Goal: Task Accomplishment & Management: Complete application form

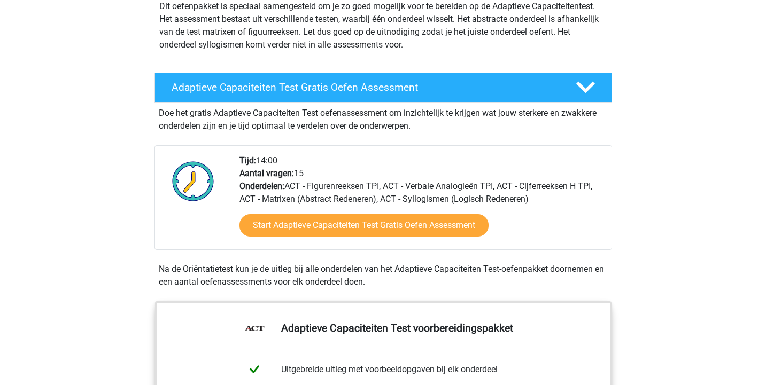
scroll to position [160, 0]
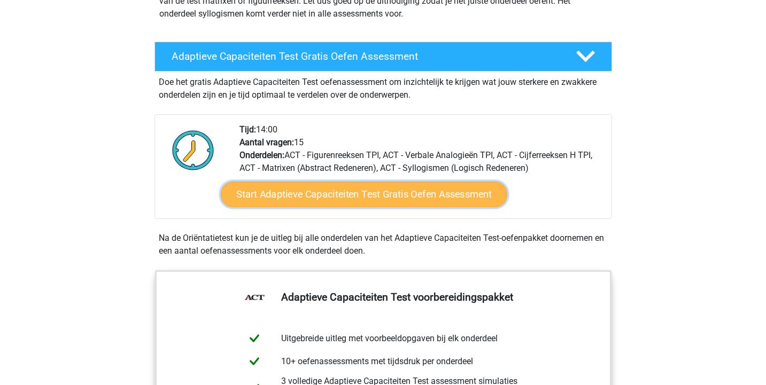
click at [416, 195] on link "Start Adaptieve Capaciteiten Test Gratis Oefen Assessment" at bounding box center [364, 195] width 286 height 26
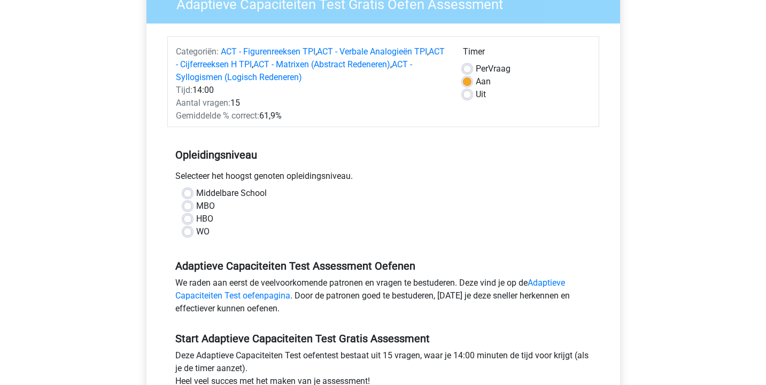
scroll to position [107, 0]
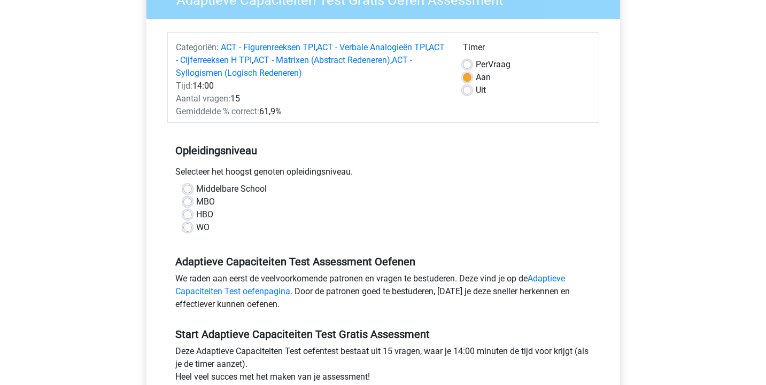
click at [196, 229] on label "WO" at bounding box center [202, 227] width 13 height 13
click at [190, 229] on input "WO" at bounding box center [187, 226] width 9 height 11
radio input "true"
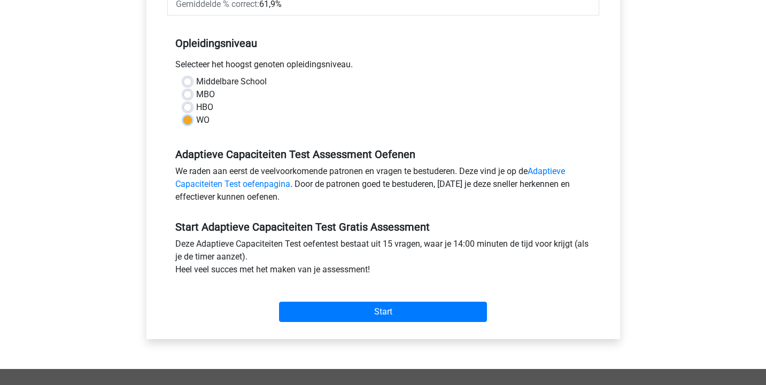
scroll to position [267, 0]
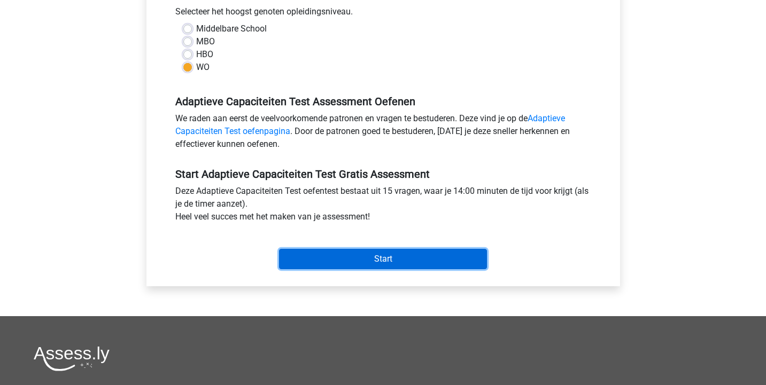
click at [368, 258] on input "Start" at bounding box center [383, 259] width 208 height 20
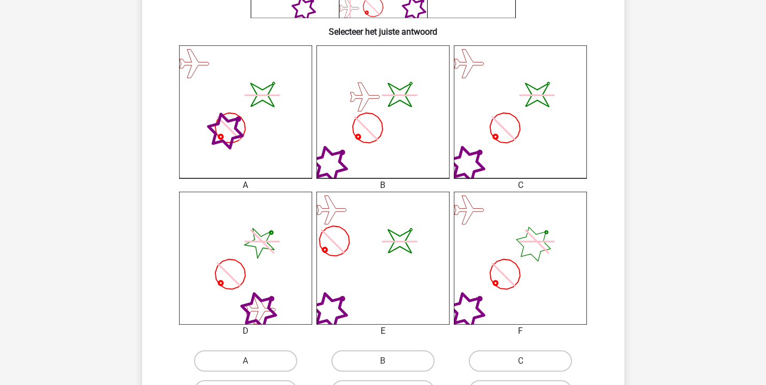
scroll to position [267, 0]
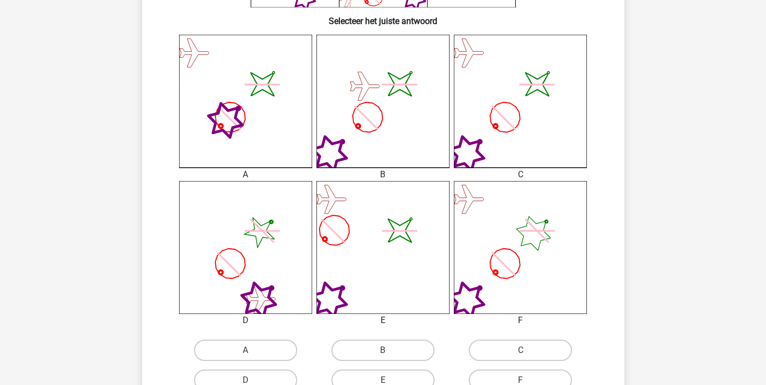
click at [516, 129] on icon "image/svg+xml" at bounding box center [520, 101] width 133 height 133
click at [501, 146] on icon "image/svg+xml" at bounding box center [520, 101] width 133 height 133
click at [536, 358] on label "C" at bounding box center [520, 350] width 103 height 21
click at [528, 358] on input "C" at bounding box center [524, 354] width 7 height 7
radio input "true"
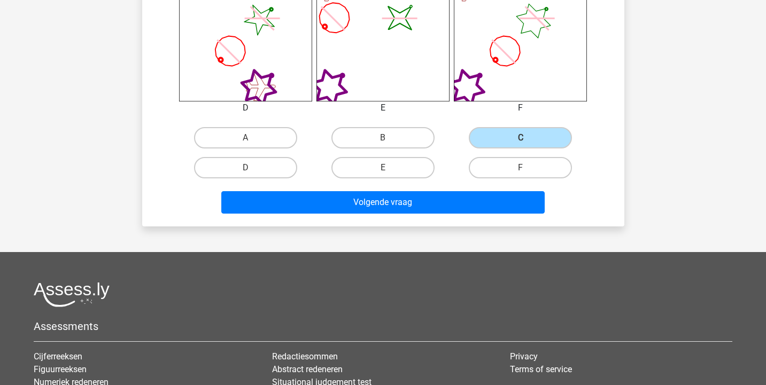
scroll to position [481, 0]
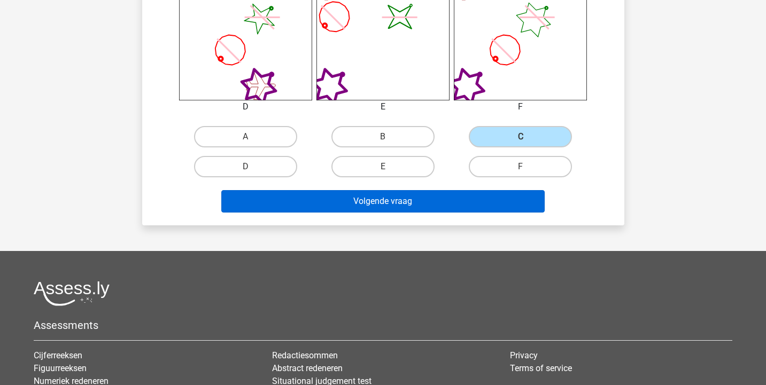
drag, startPoint x: 321, startPoint y: 190, endPoint x: 342, endPoint y: 200, distance: 23.4
click at [323, 190] on div "Volgende vraag" at bounding box center [383, 199] width 448 height 35
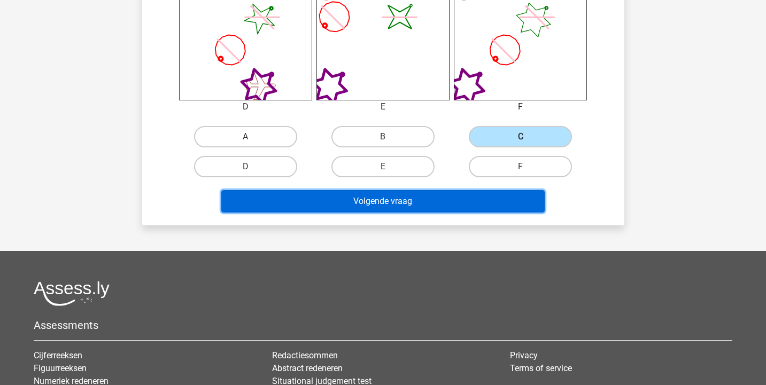
click at [346, 203] on button "Volgende vraag" at bounding box center [382, 201] width 323 height 22
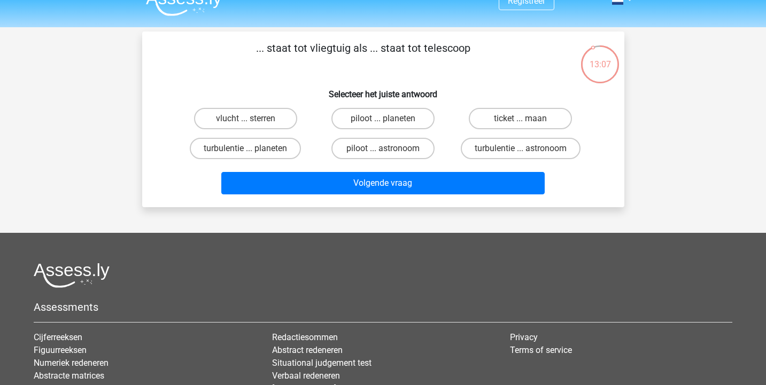
scroll to position [0, 0]
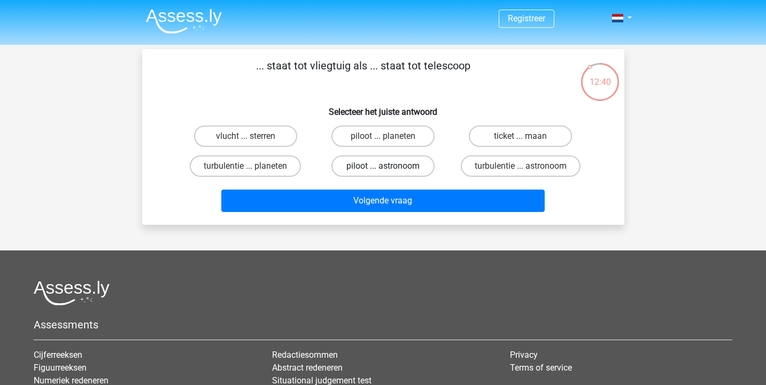
click at [379, 160] on label "piloot ... astronoom" at bounding box center [382, 166] width 103 height 21
click at [383, 166] on input "piloot ... astronoom" at bounding box center [386, 169] width 7 height 7
radio input "true"
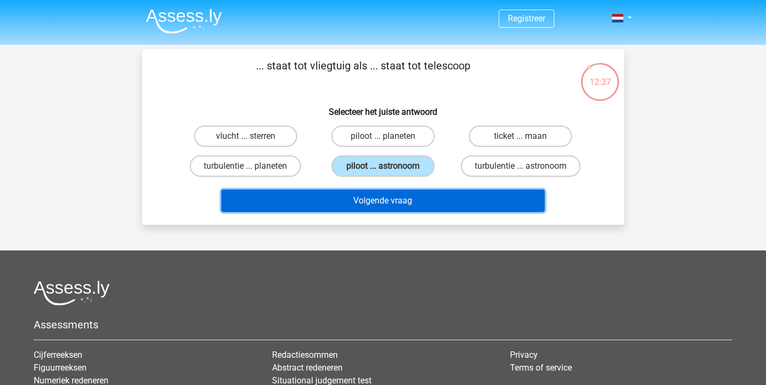
click at [393, 197] on button "Volgende vraag" at bounding box center [382, 201] width 323 height 22
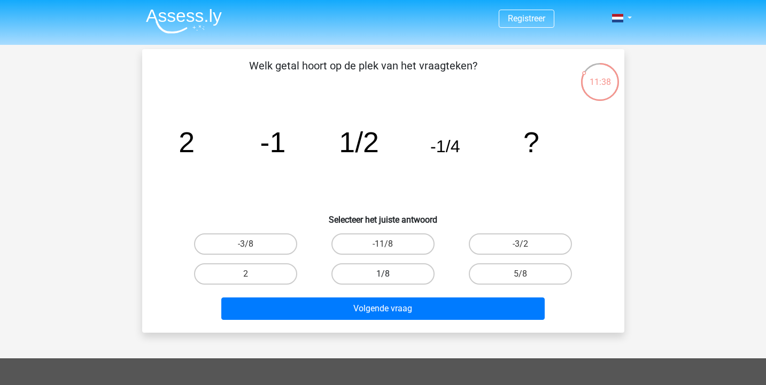
click at [388, 272] on label "1/8" at bounding box center [382, 273] width 103 height 21
click at [388, 274] on input "1/8" at bounding box center [386, 277] width 7 height 7
radio input "true"
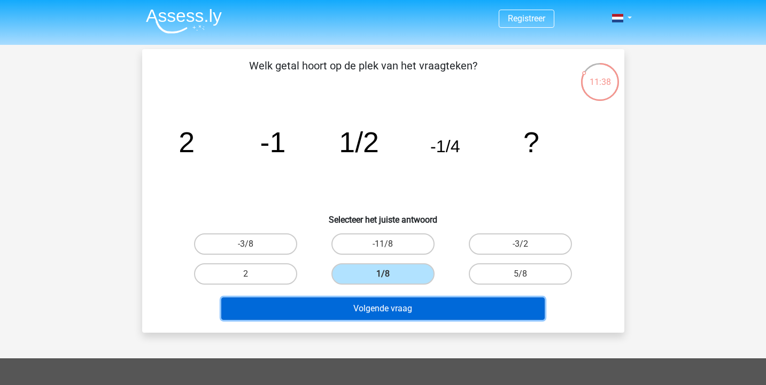
click at [382, 309] on button "Volgende vraag" at bounding box center [382, 309] width 323 height 22
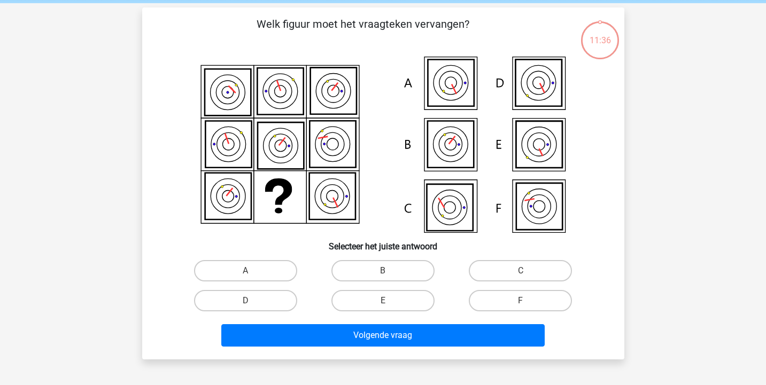
scroll to position [49, 0]
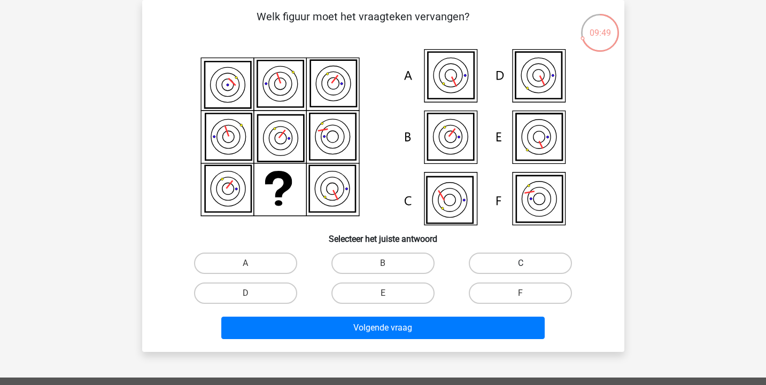
click at [551, 268] on label "C" at bounding box center [520, 263] width 103 height 21
click at [528, 268] on input "C" at bounding box center [524, 266] width 7 height 7
radio input "true"
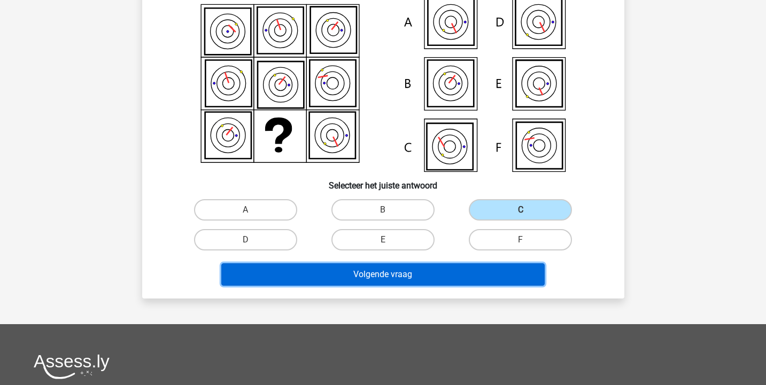
click at [386, 277] on button "Volgende vraag" at bounding box center [382, 274] width 323 height 22
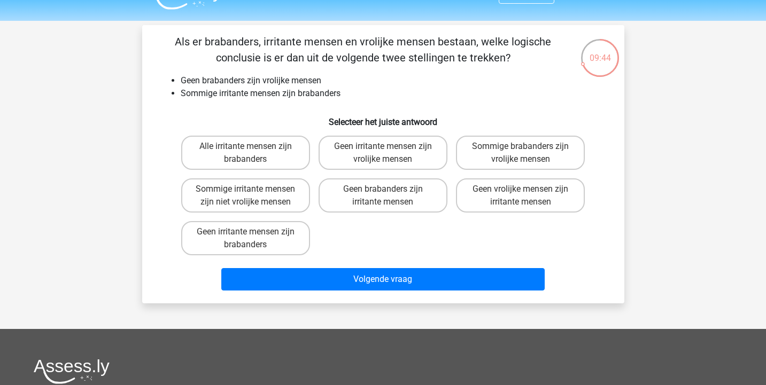
scroll to position [0, 0]
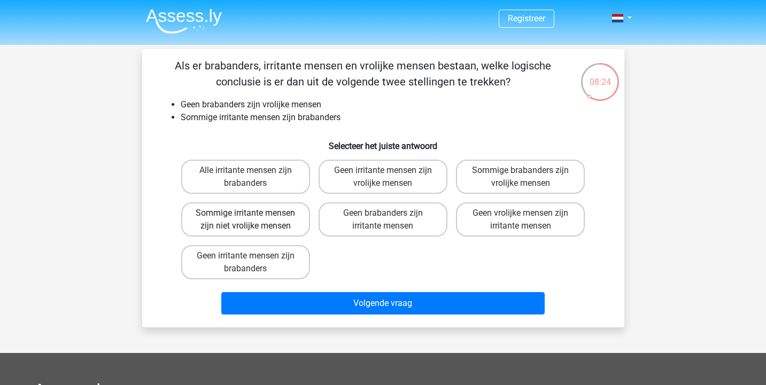
click at [215, 221] on label "Sommige irritante mensen zijn niet vrolijke mensen" at bounding box center [245, 220] width 129 height 34
click at [245, 220] on input "Sommige irritante mensen zijn niet vrolijke mensen" at bounding box center [248, 216] width 7 height 7
radio input "true"
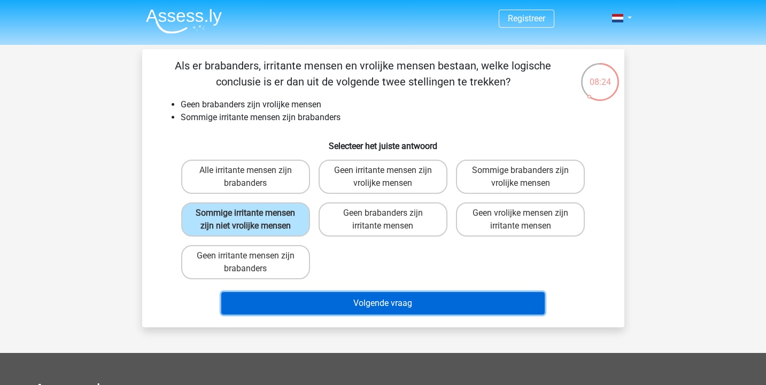
click at [389, 303] on button "Volgende vraag" at bounding box center [382, 303] width 323 height 22
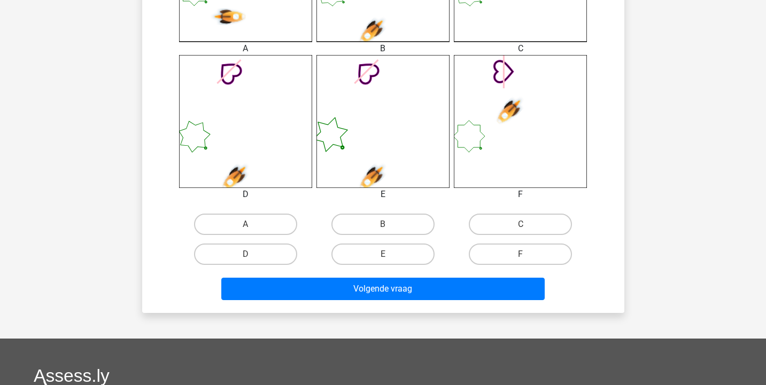
scroll to position [423, 0]
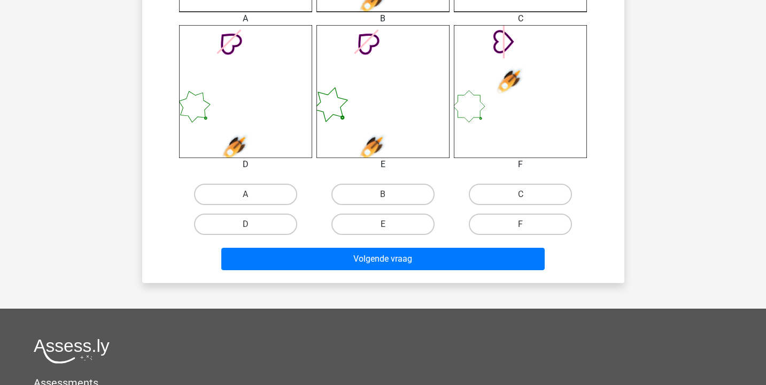
click at [389, 195] on input "B" at bounding box center [386, 198] width 7 height 7
radio input "true"
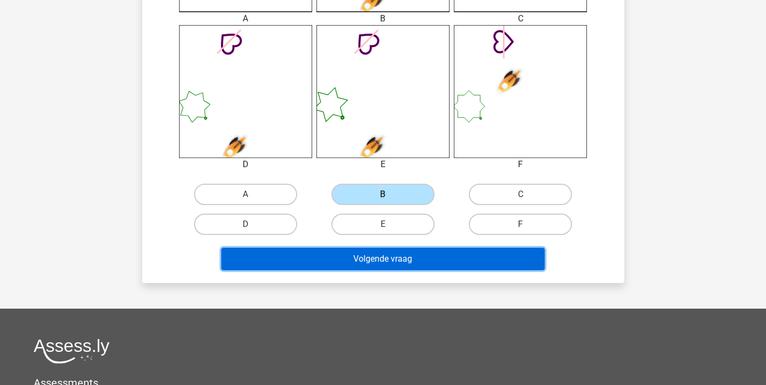
click at [401, 260] on button "Volgende vraag" at bounding box center [382, 259] width 323 height 22
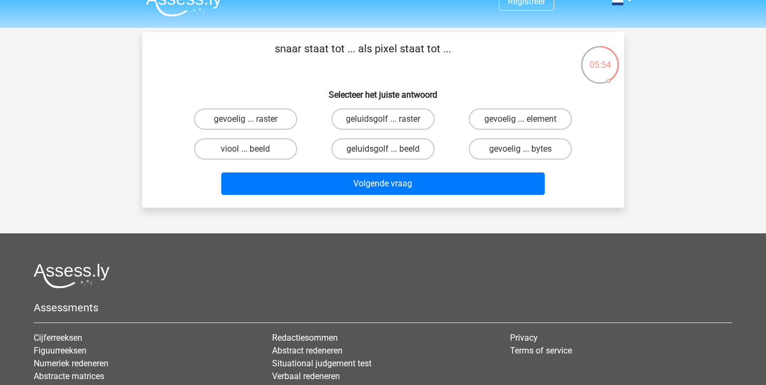
scroll to position [0, 0]
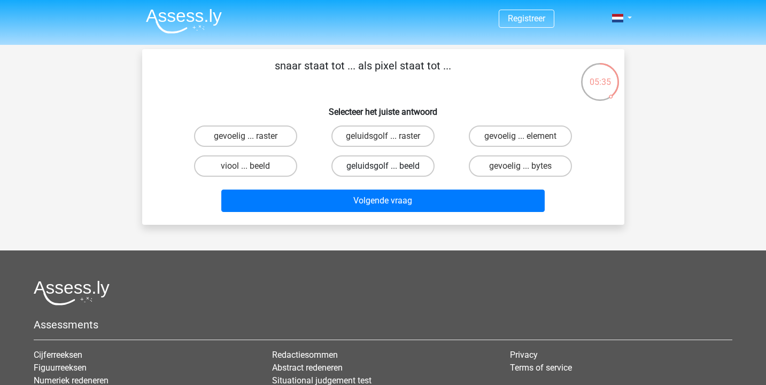
click at [407, 167] on label "geluidsgolf ... beeld" at bounding box center [382, 166] width 103 height 21
click at [390, 167] on input "geluidsgolf ... beeld" at bounding box center [386, 169] width 7 height 7
radio input "true"
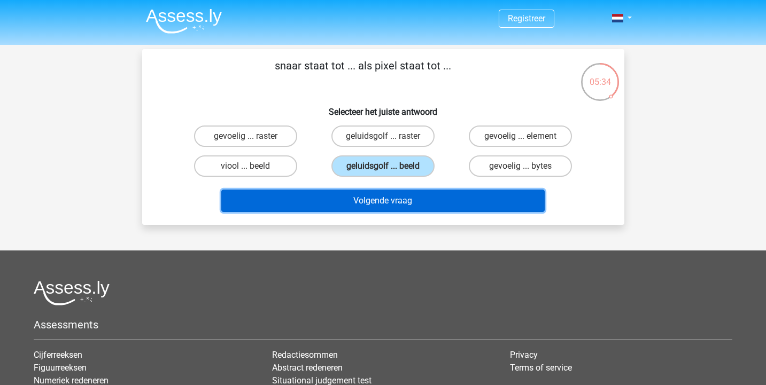
click at [394, 193] on button "Volgende vraag" at bounding box center [382, 201] width 323 height 22
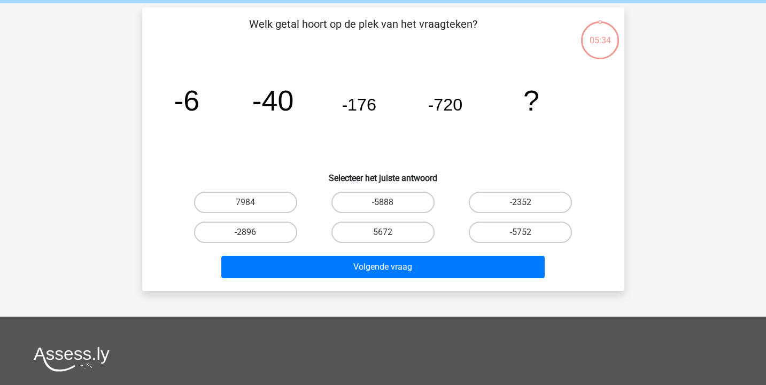
scroll to position [49, 0]
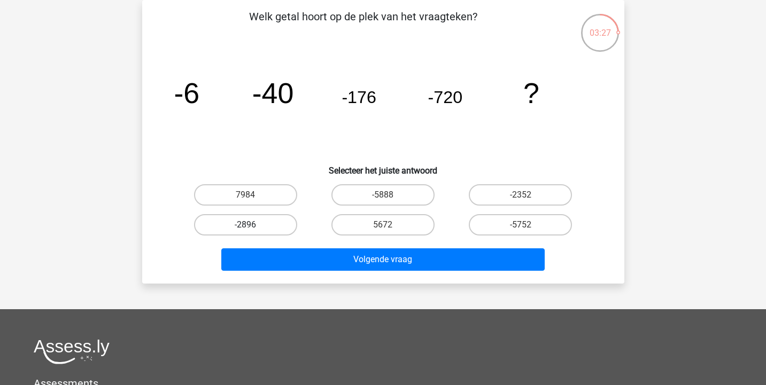
click at [232, 227] on label "-2896" at bounding box center [245, 224] width 103 height 21
click at [245, 227] on input "-2896" at bounding box center [248, 228] width 7 height 7
radio input "true"
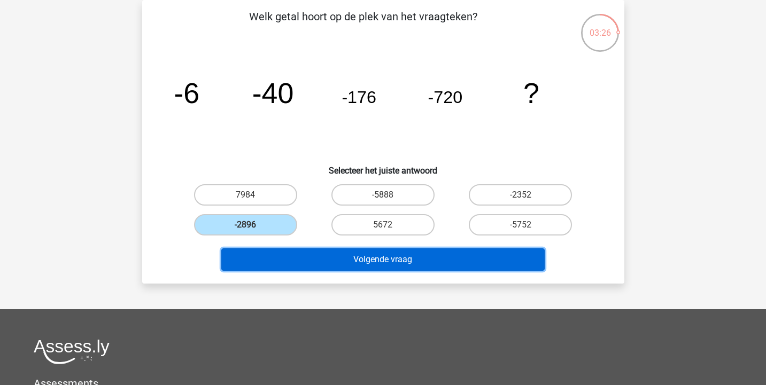
click at [308, 263] on button "Volgende vraag" at bounding box center [382, 260] width 323 height 22
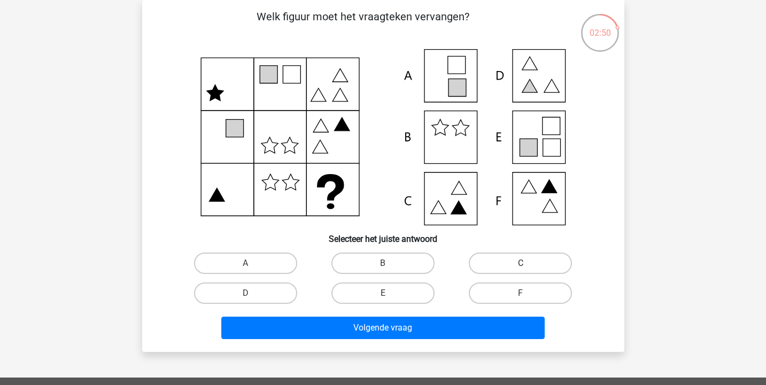
click at [550, 261] on label "C" at bounding box center [520, 263] width 103 height 21
click at [528, 263] on input "C" at bounding box center [524, 266] width 7 height 7
radio input "true"
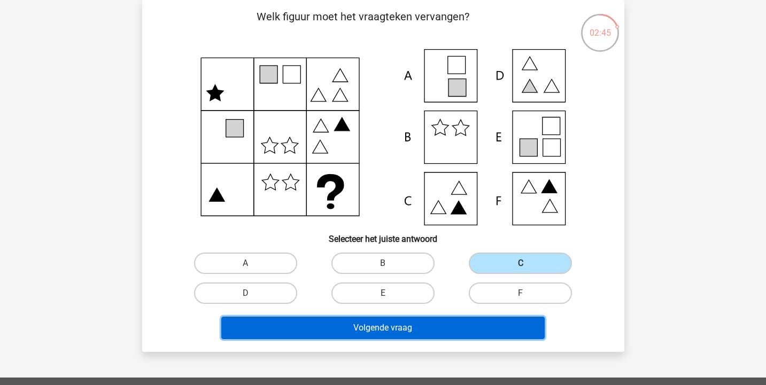
click at [412, 325] on button "Volgende vraag" at bounding box center [382, 328] width 323 height 22
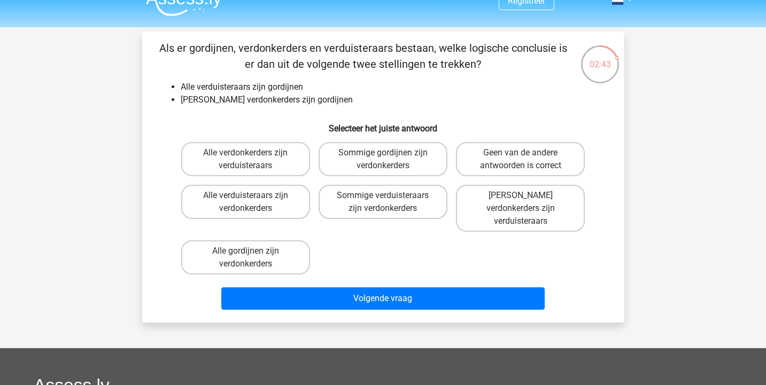
scroll to position [0, 0]
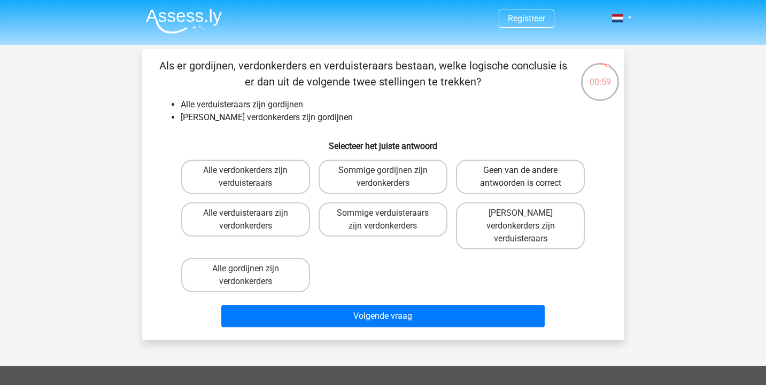
drag, startPoint x: 560, startPoint y: 179, endPoint x: 551, endPoint y: 179, distance: 9.1
click at [559, 179] on label "Geen van de andere antwoorden is correct" at bounding box center [520, 177] width 129 height 34
click at [528, 177] on input "Geen van de andere antwoorden is correct" at bounding box center [524, 173] width 7 height 7
radio input "true"
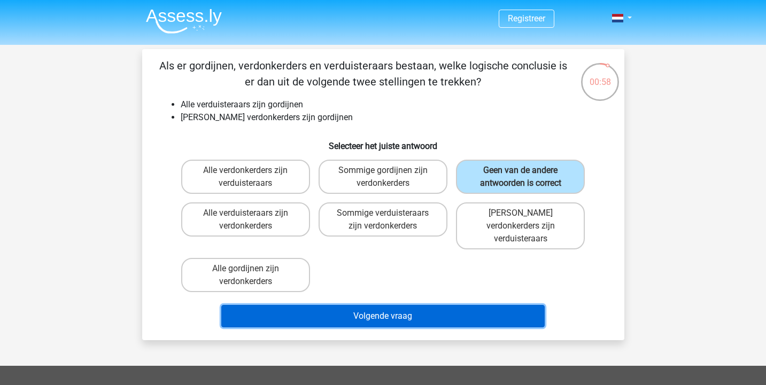
click at [424, 307] on button "Volgende vraag" at bounding box center [382, 316] width 323 height 22
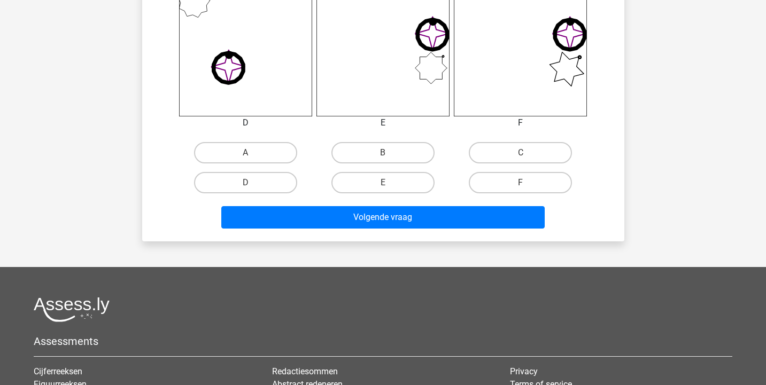
scroll to position [477, 0]
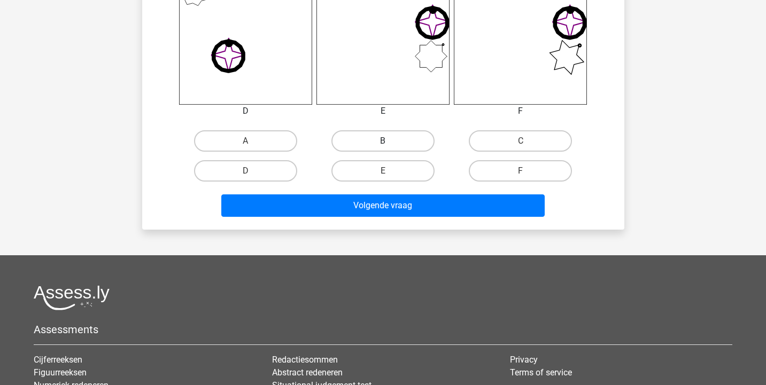
click at [407, 135] on label "B" at bounding box center [382, 140] width 103 height 21
click at [390, 141] on input "B" at bounding box center [386, 144] width 7 height 7
radio input "true"
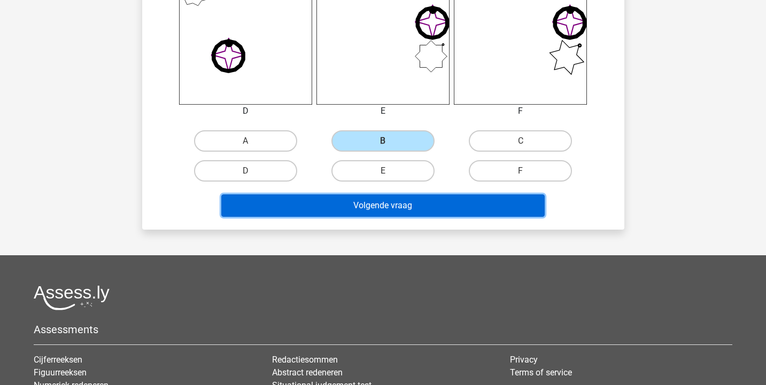
click at [387, 199] on button "Volgende vraag" at bounding box center [382, 206] width 323 height 22
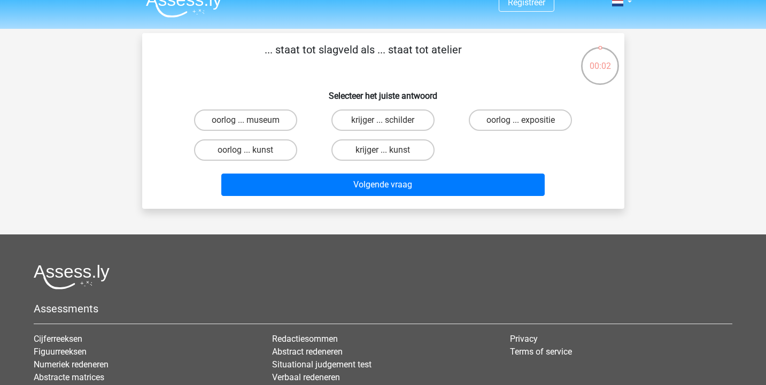
scroll to position [0, 0]
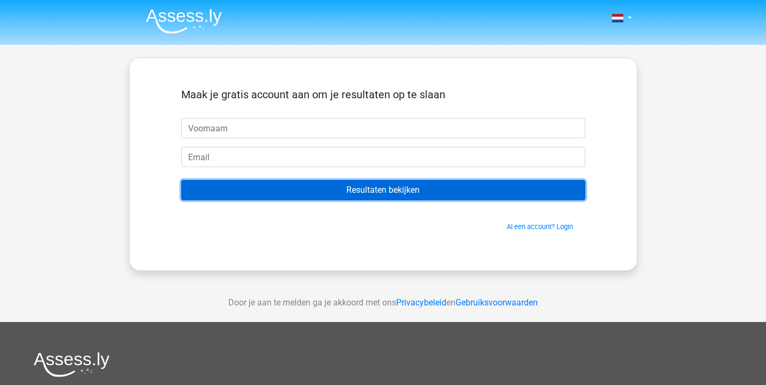
click at [400, 186] on input "Resultaten bekijken" at bounding box center [383, 190] width 404 height 20
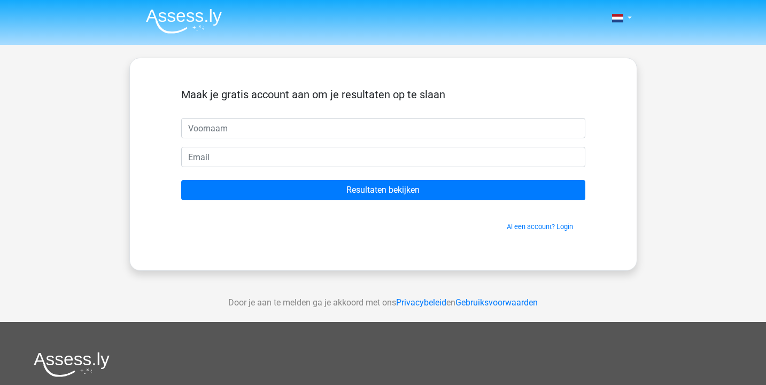
click at [260, 105] on div "Maak je gratis account aan om je resultaten op te slaan" at bounding box center [383, 103] width 404 height 30
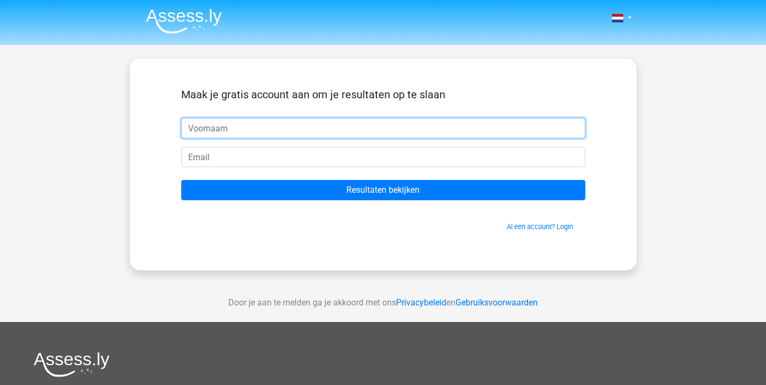
click at [259, 125] on input "text" at bounding box center [383, 128] width 404 height 20
type input "Anton"
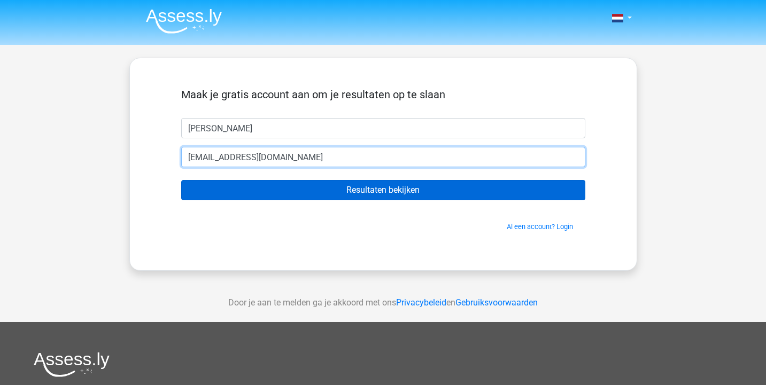
type input "reijinga@hotmail.com"
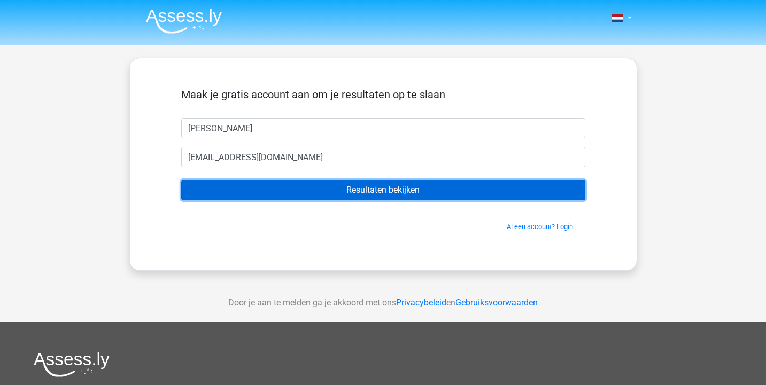
click at [352, 190] on input "Resultaten bekijken" at bounding box center [383, 190] width 404 height 20
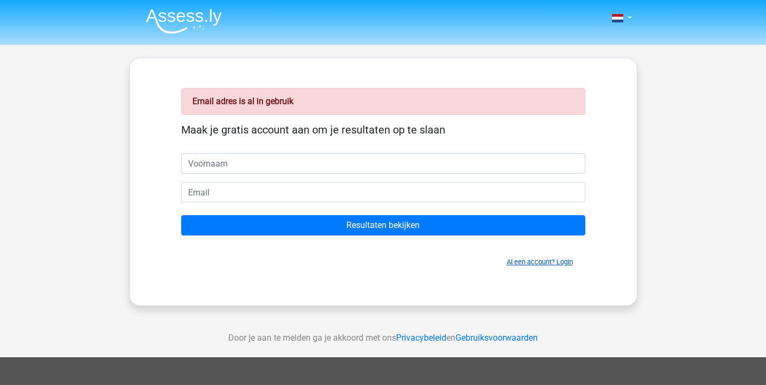
click at [540, 259] on link "Al een account? Login" at bounding box center [540, 262] width 66 height 8
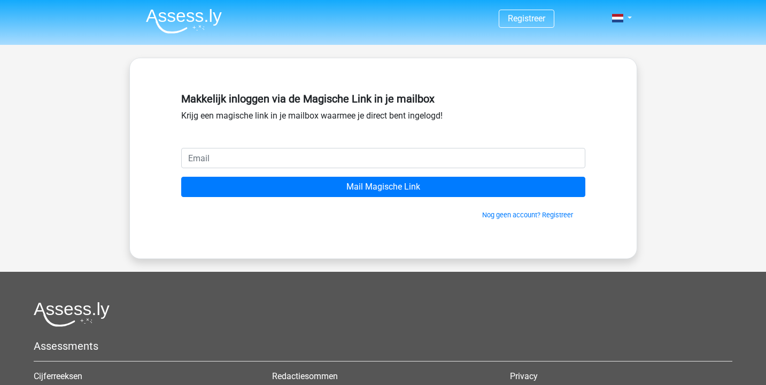
click at [236, 159] on input "email" at bounding box center [383, 158] width 404 height 20
type input "[EMAIL_ADDRESS][DOMAIN_NAME]"
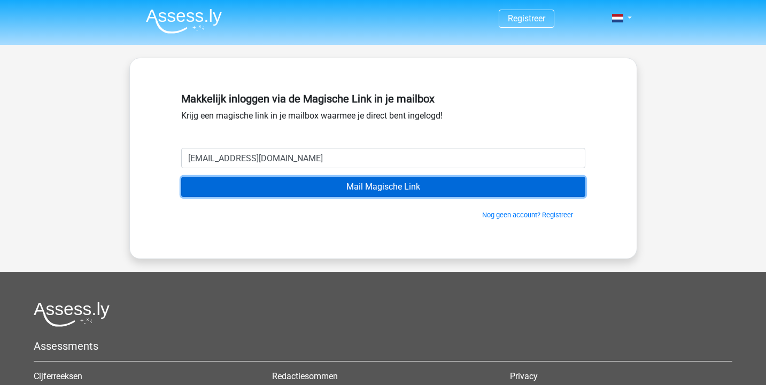
click at [360, 195] on input "Mail Magische Link" at bounding box center [383, 187] width 404 height 20
